Goal: Task Accomplishment & Management: Use online tool/utility

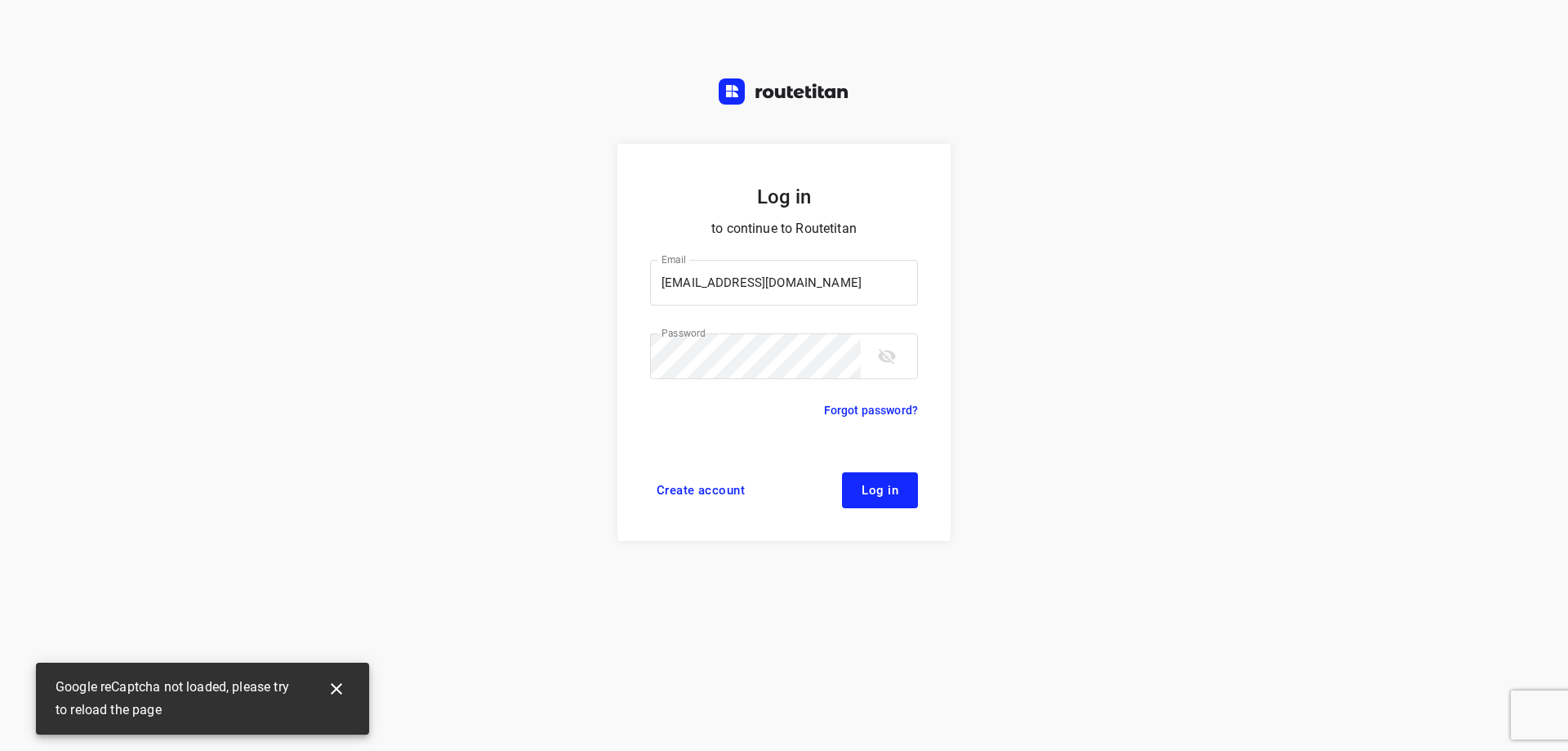
click at [871, 501] on button "Log in" at bounding box center [879, 490] width 76 height 36
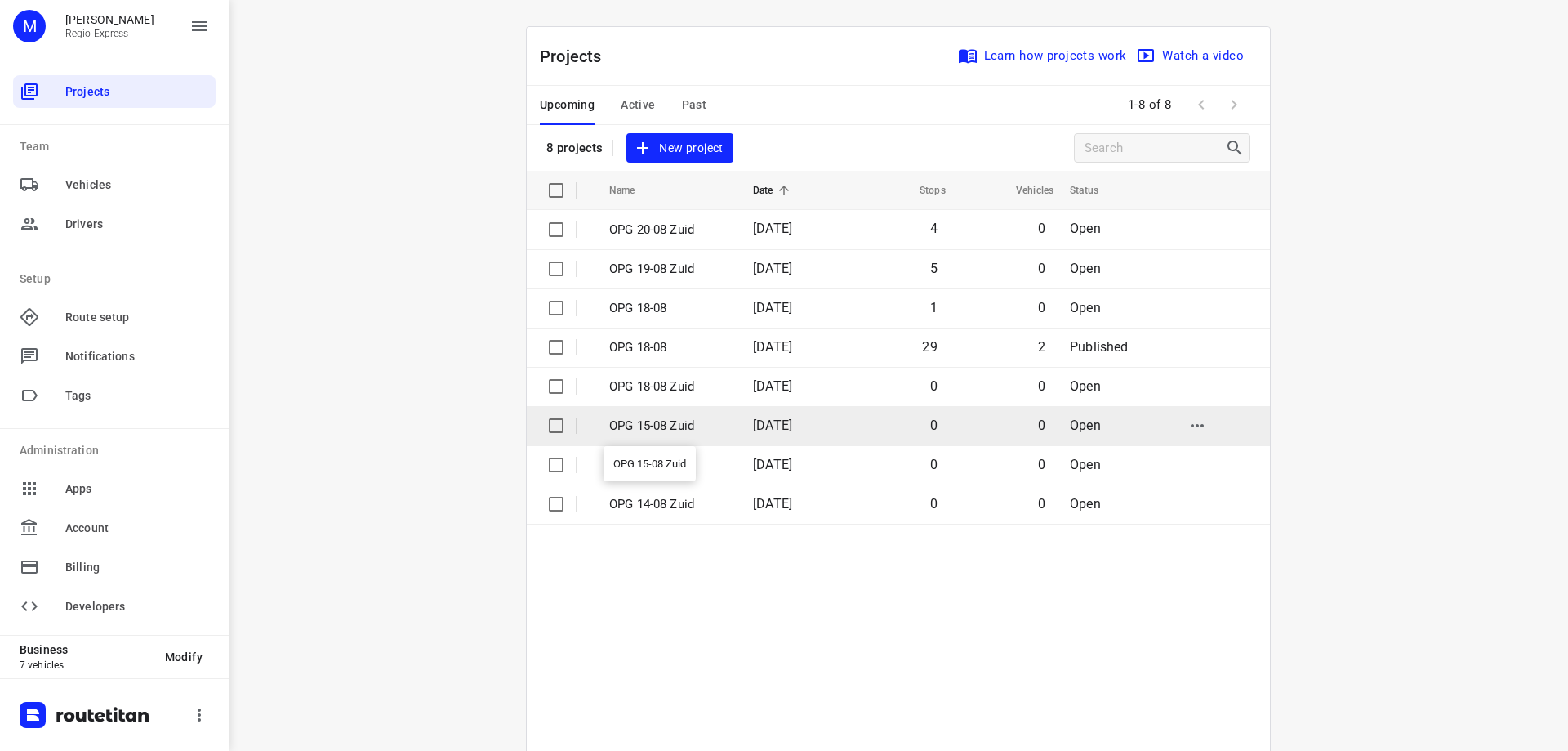
click at [687, 429] on p "OPG 15-08 Zuid" at bounding box center [668, 426] width 119 height 19
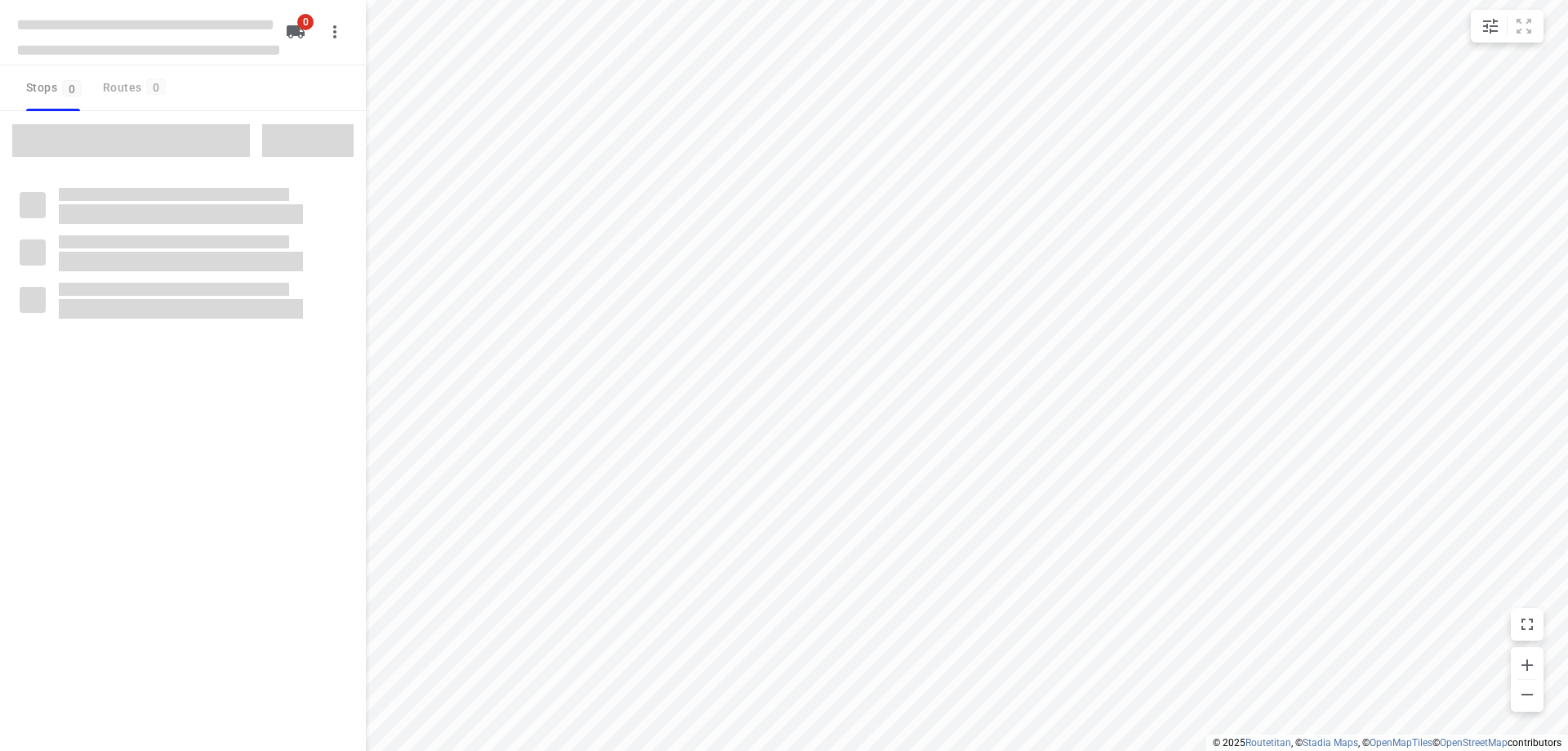
type input "distance"
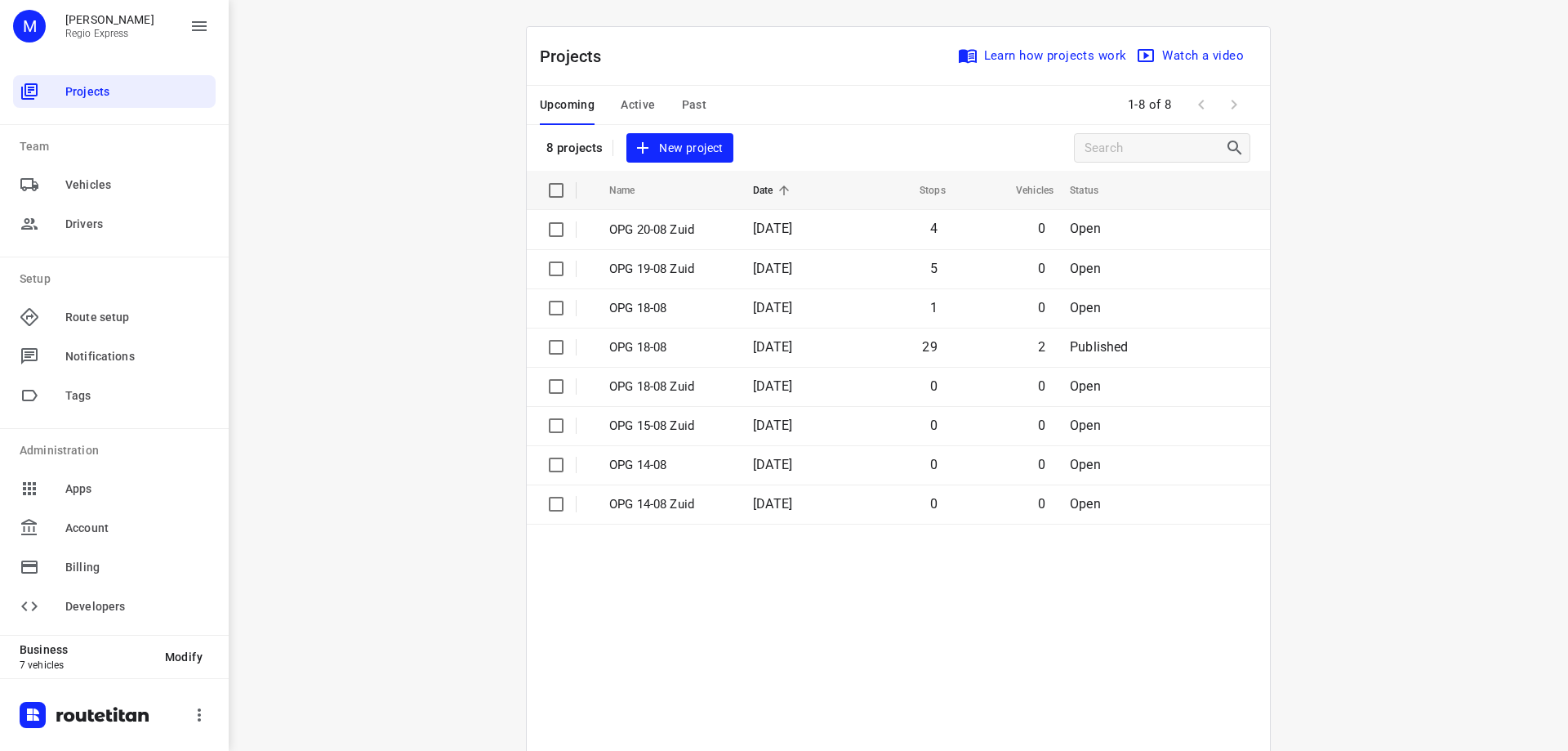
click at [630, 110] on span "Active" at bounding box center [637, 104] width 34 height 20
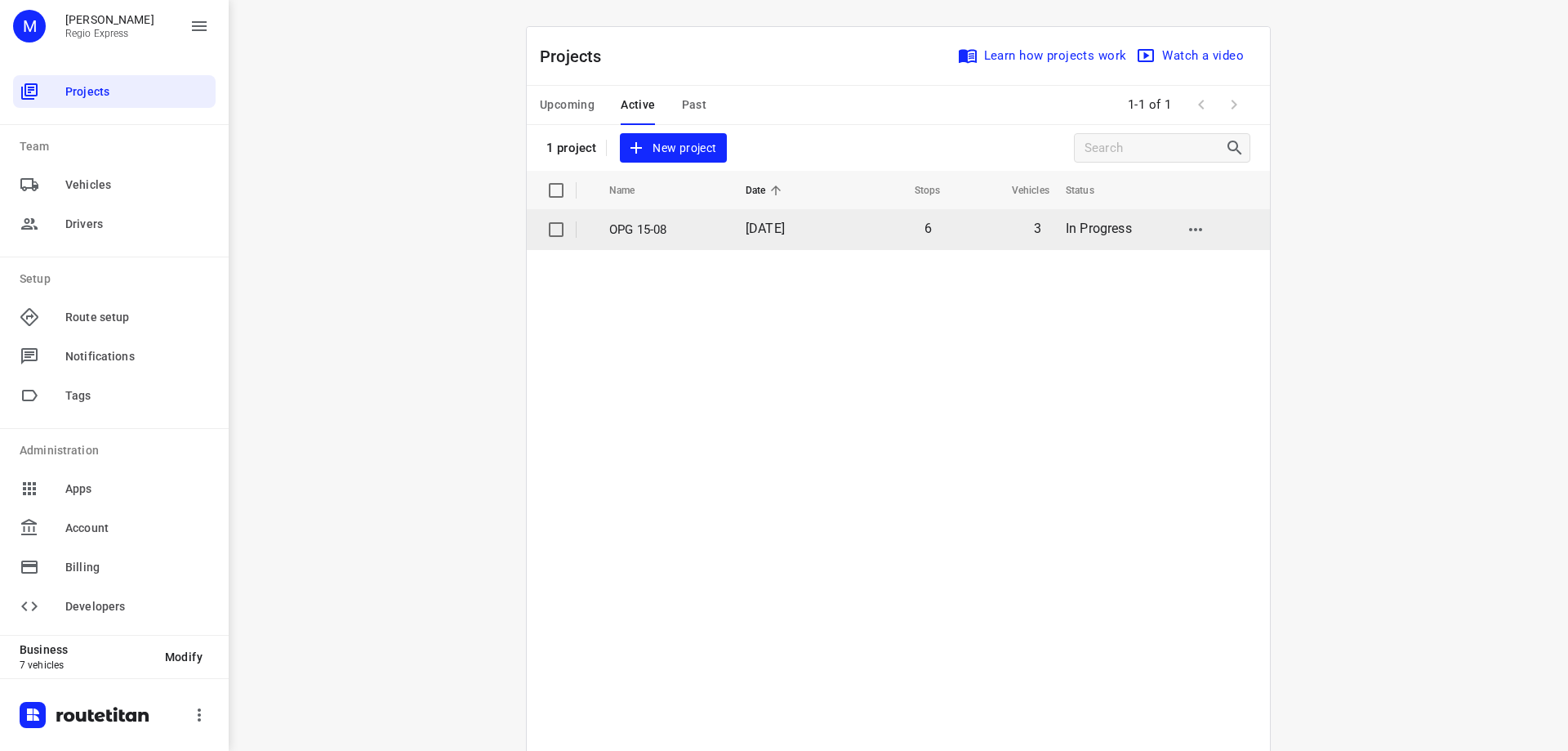
click at [680, 231] on p "OPG 15-08" at bounding box center [664, 230] width 112 height 19
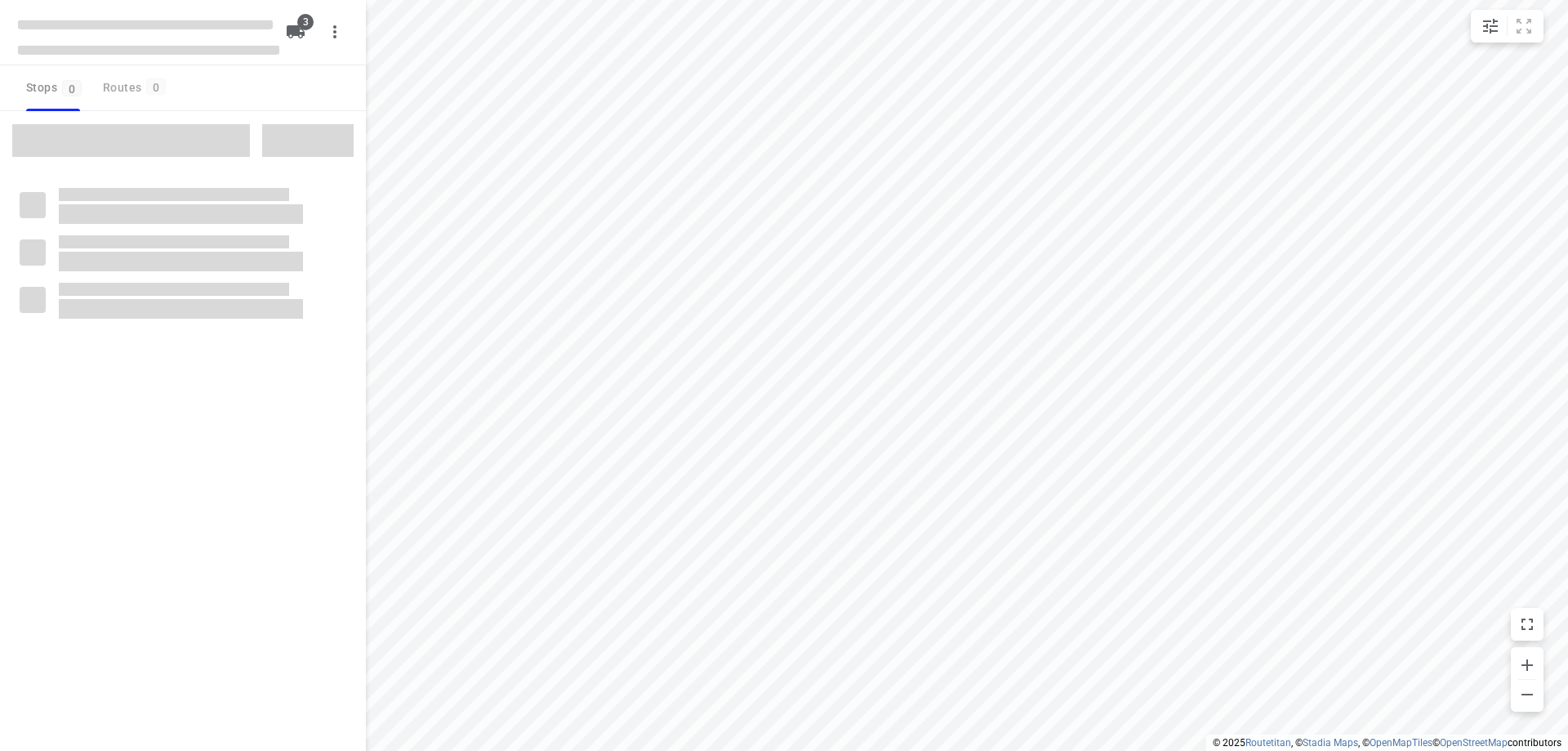
type input "distance"
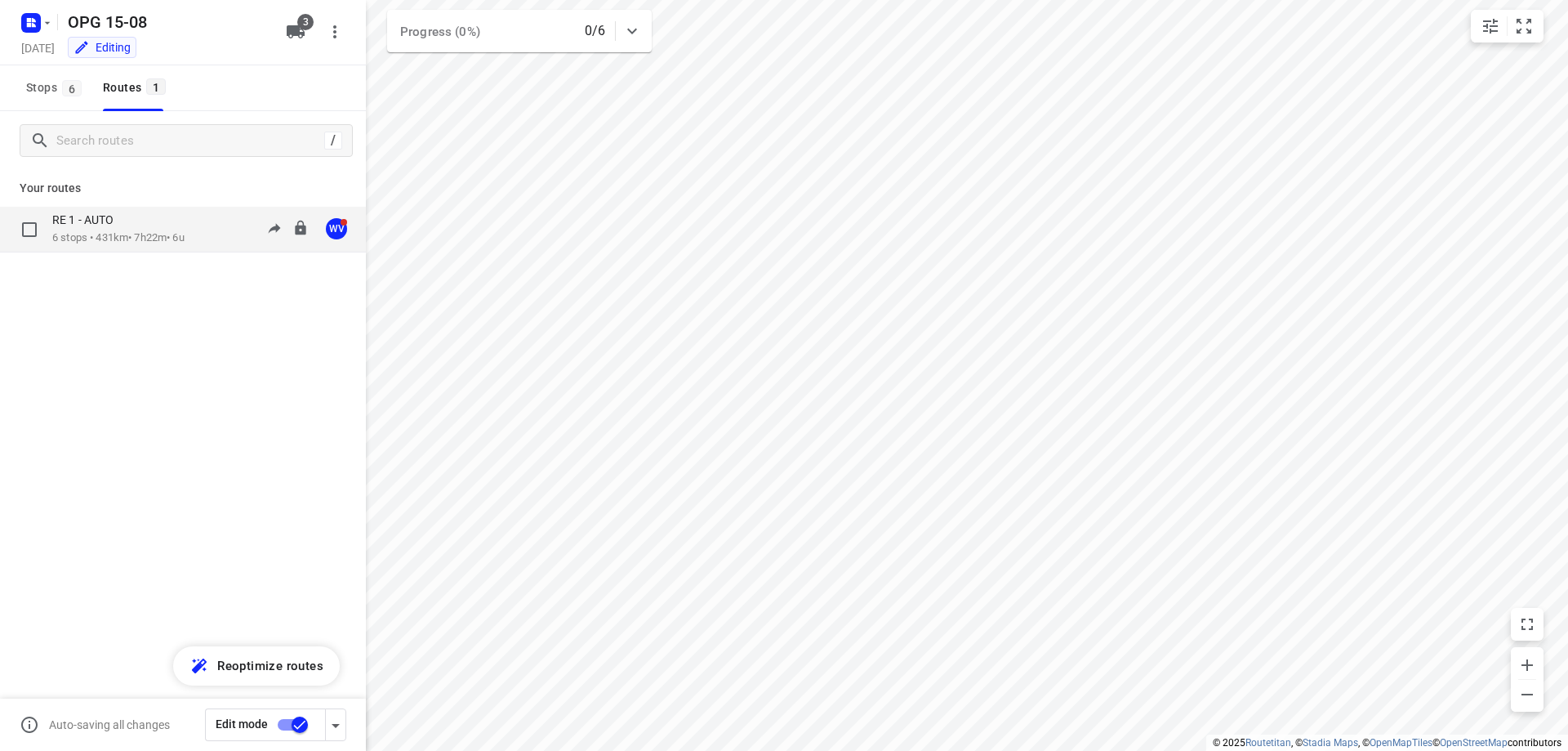
click at [97, 219] on p "RE 1 - AUTO" at bounding box center [88, 219] width 71 height 15
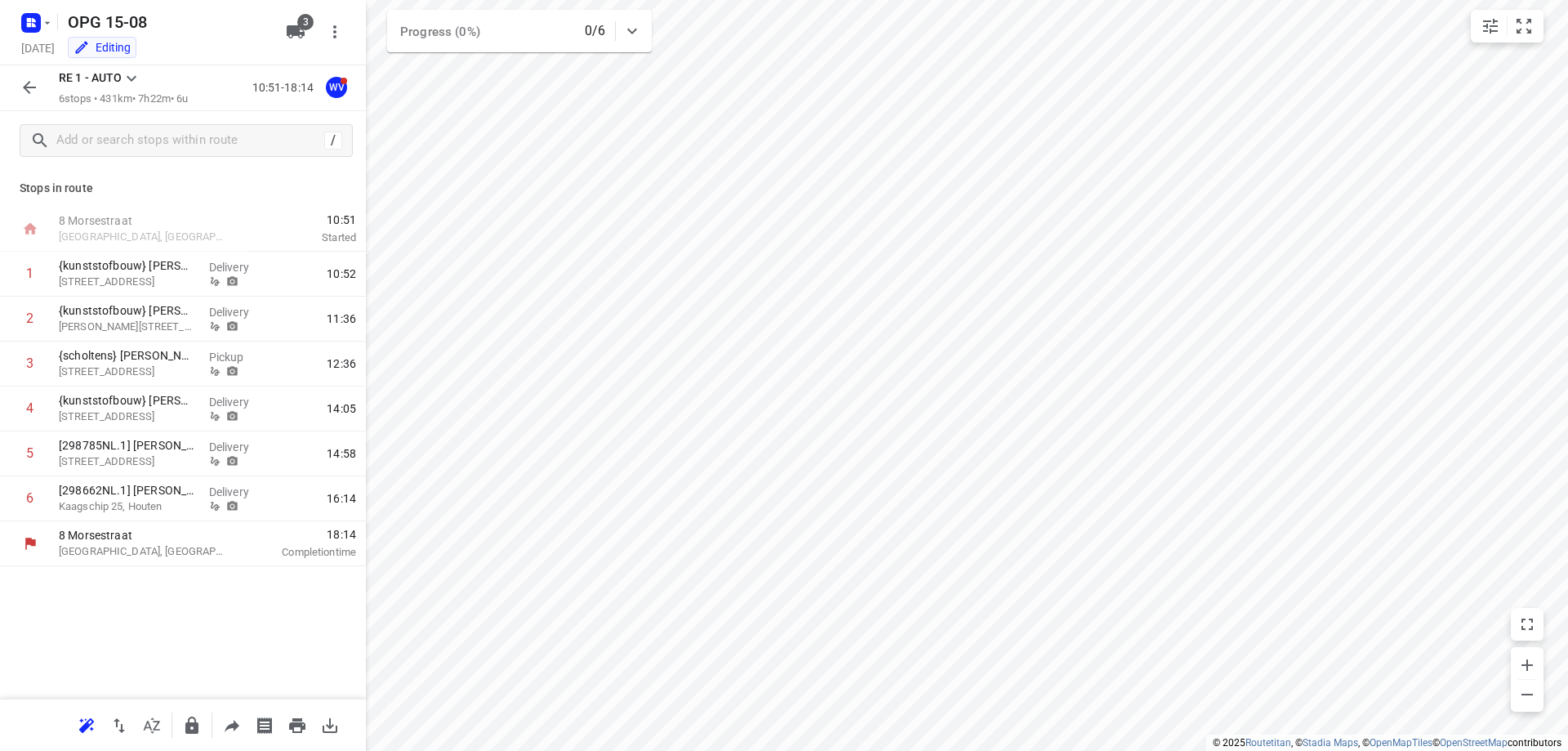
click at [29, 94] on icon "button" at bounding box center [30, 87] width 20 height 20
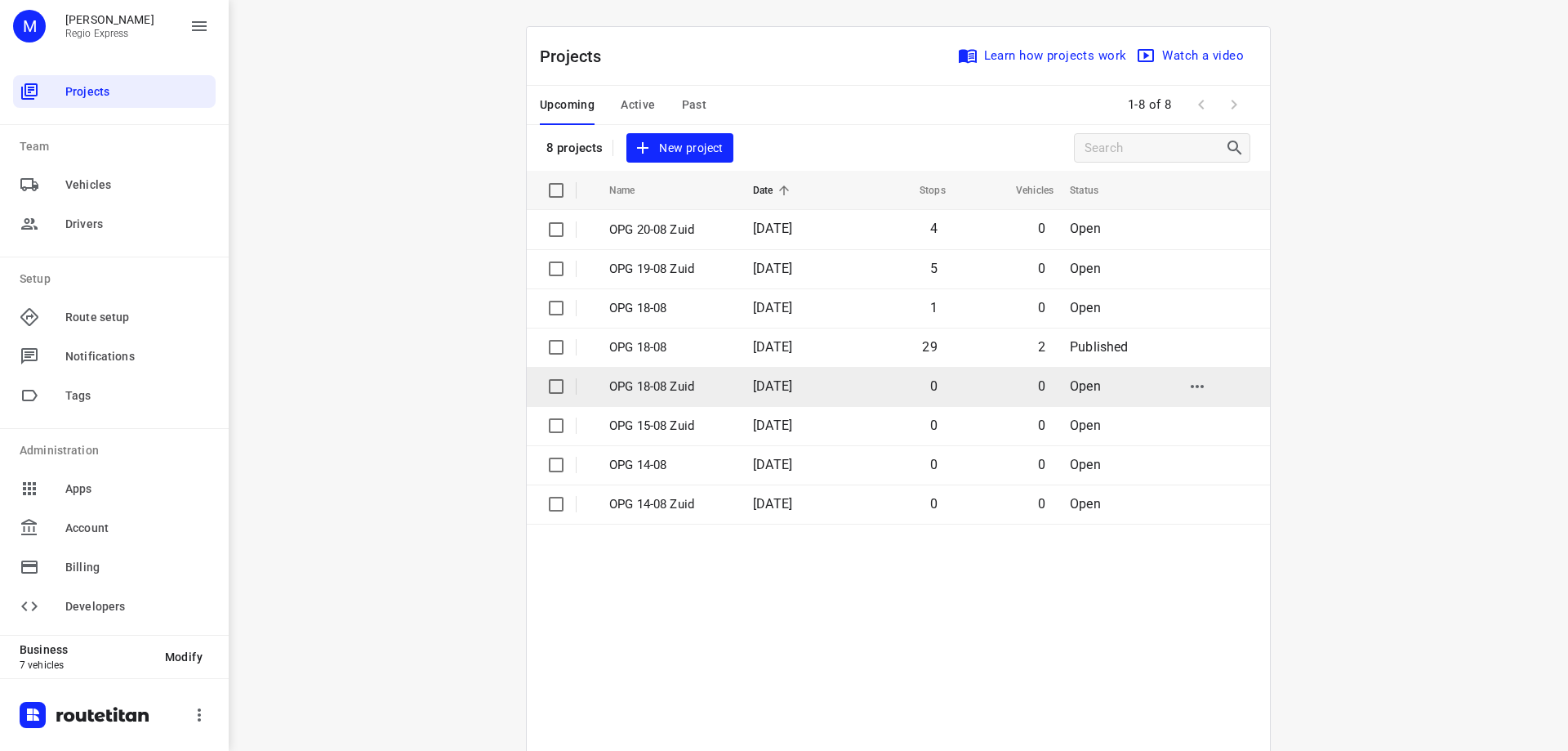
click at [651, 382] on p "OPG 18-08 Zuid" at bounding box center [668, 387] width 119 height 19
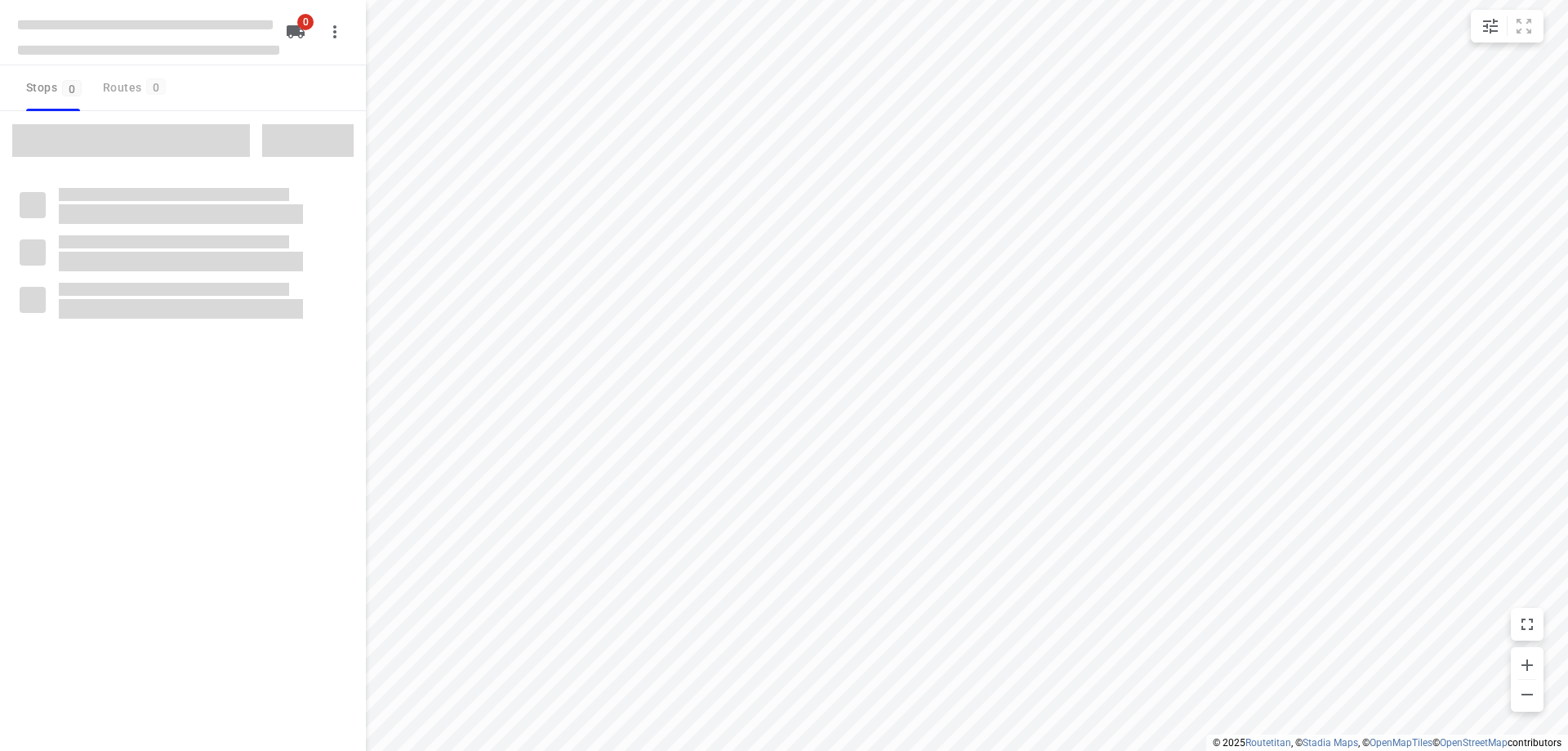
type input "distance"
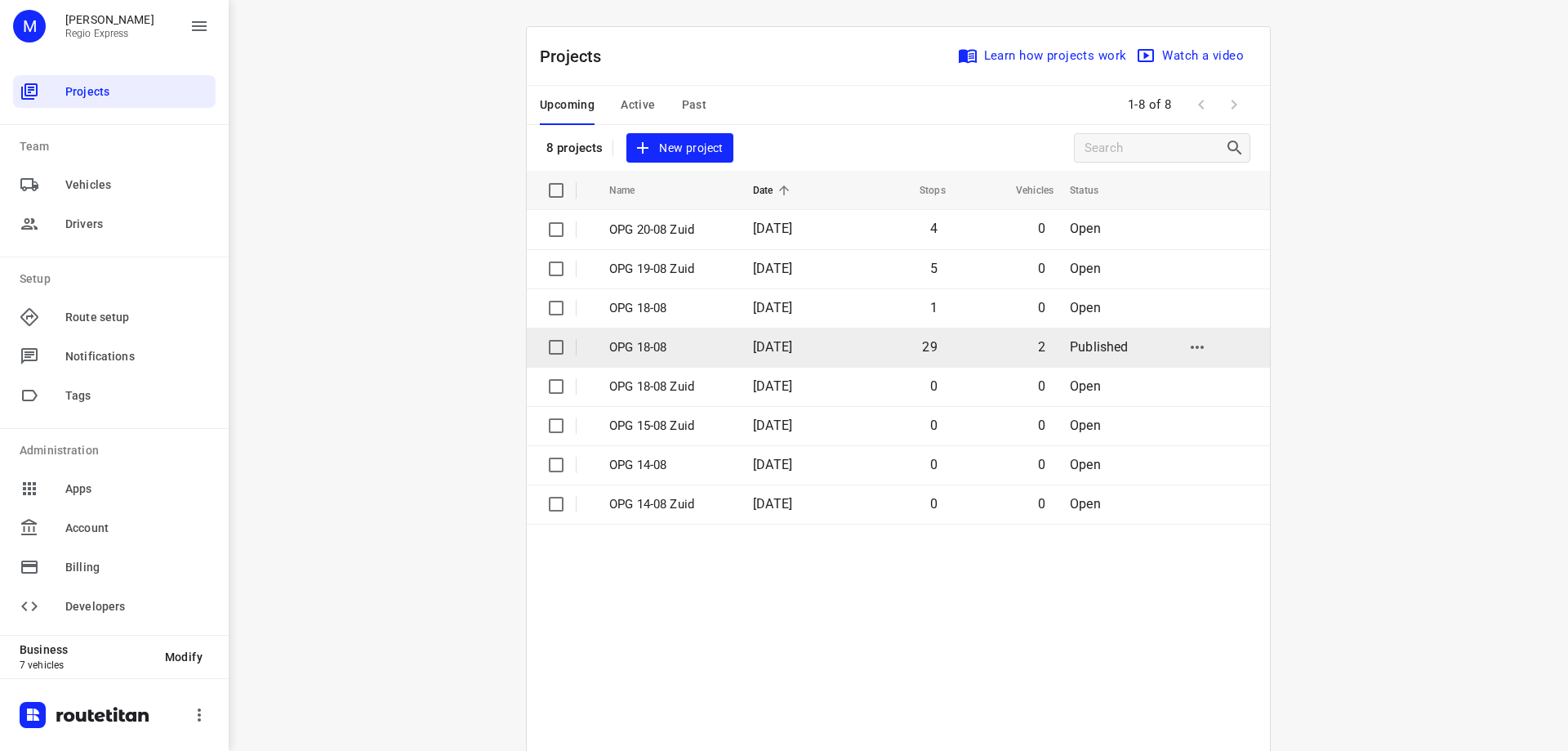
click at [707, 358] on td "OPG 18-08" at bounding box center [666, 346] width 147 height 39
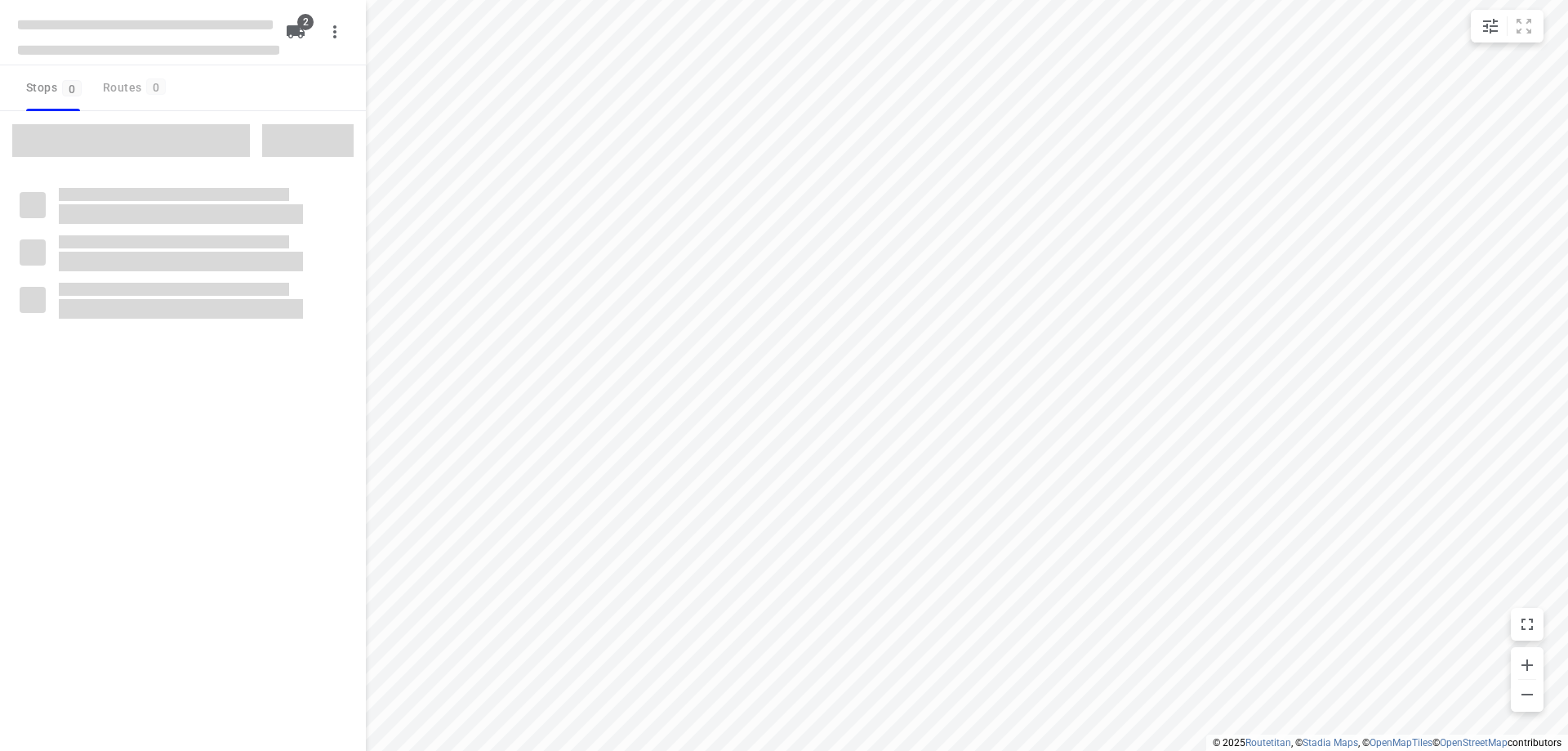
type input "distance"
